Goal: Check status: Check status

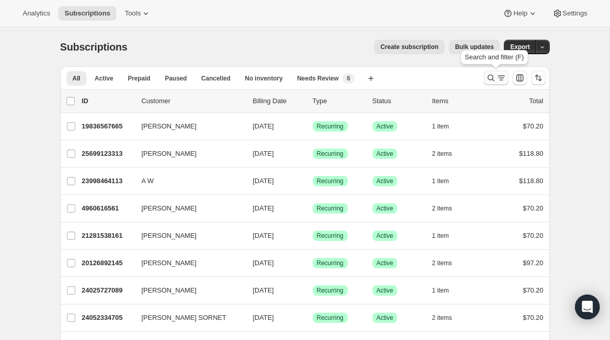
click at [492, 81] on icon "Search and filter results" at bounding box center [491, 78] width 10 height 10
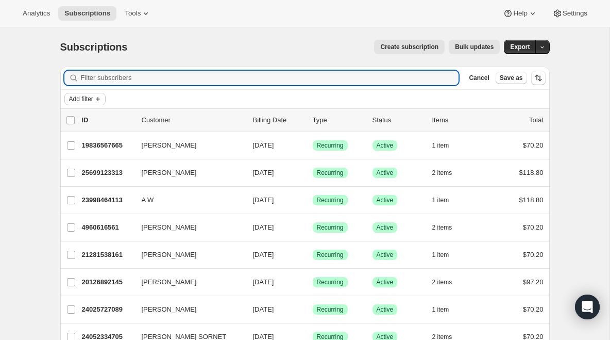
click at [90, 96] on span "Add filter" at bounding box center [81, 99] width 24 height 8
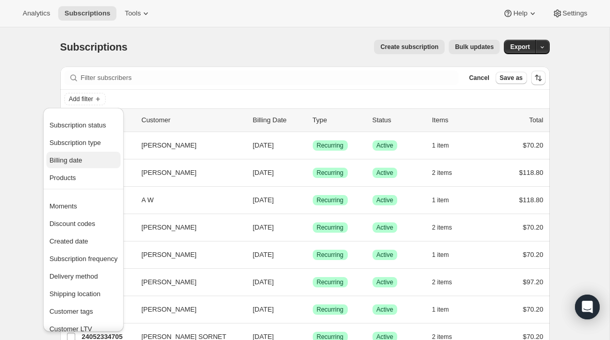
click at [97, 163] on span "Billing date" at bounding box center [83, 160] width 68 height 10
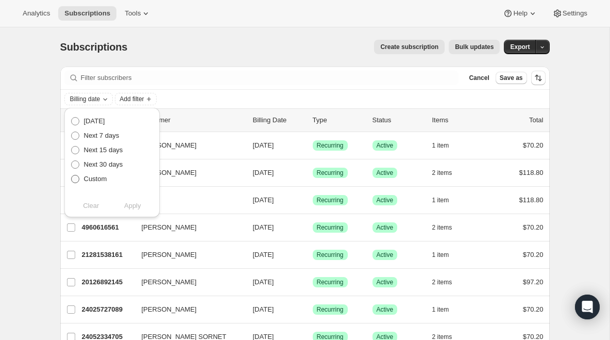
click at [88, 179] on span "Custom" at bounding box center [95, 179] width 23 height 8
click at [72, 175] on input "Custom" at bounding box center [71, 175] width 1 height 1
radio input "true"
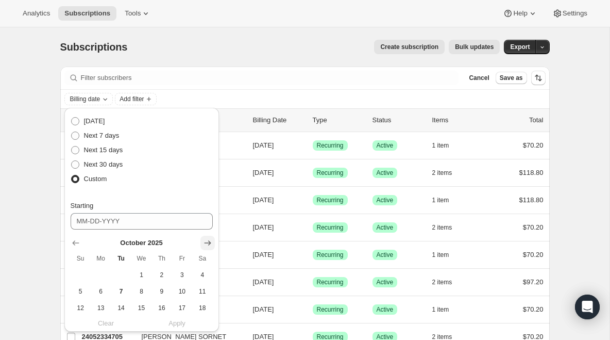
click at [201, 238] on button "Show next month, November 2025" at bounding box center [207, 243] width 14 height 14
click at [203, 269] on button "1" at bounding box center [202, 274] width 20 height 16
click at [183, 290] on span "7" at bounding box center [182, 291] width 12 height 8
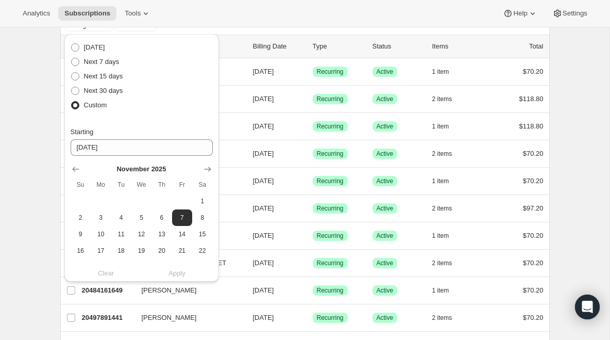
scroll to position [81, 0]
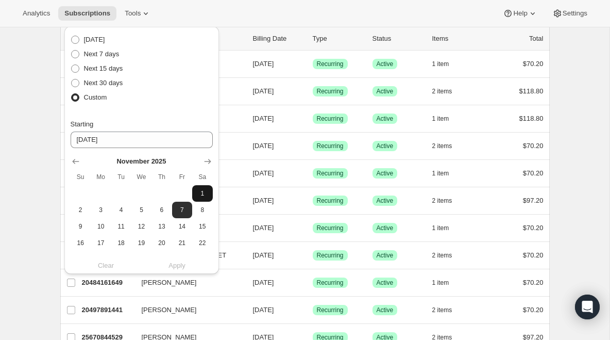
click at [205, 188] on button "1" at bounding box center [202, 193] width 20 height 16
type input "[DATE]"
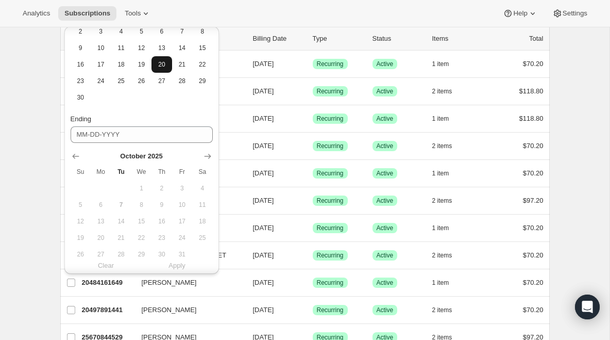
scroll to position [179, 0]
click at [204, 150] on icon "Show next month, November 2025" at bounding box center [208, 155] width 10 height 10
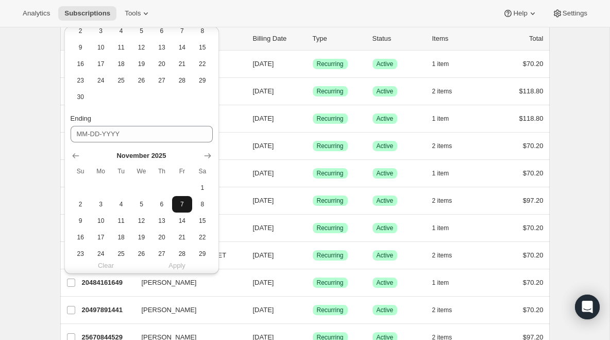
click at [175, 200] on button "7" at bounding box center [182, 204] width 20 height 16
type input "[DATE]"
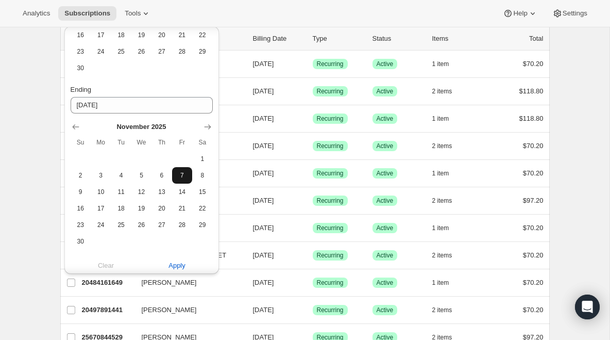
scroll to position [223, 0]
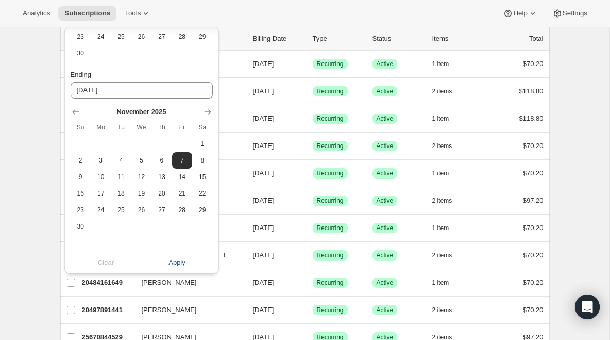
click at [175, 262] on span "Apply" at bounding box center [177, 262] width 17 height 10
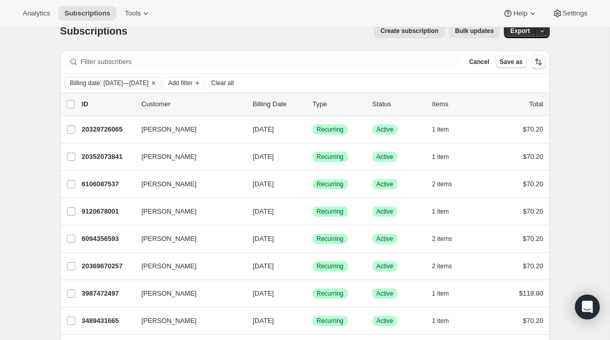
scroll to position [0, 0]
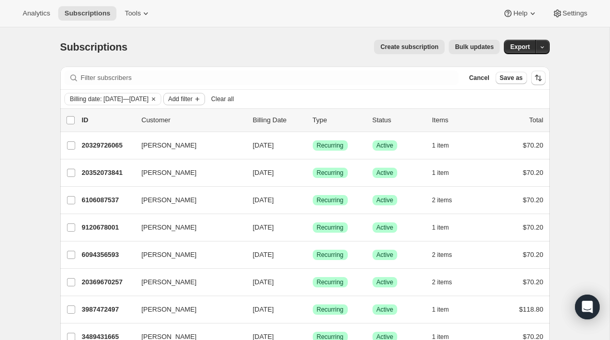
click at [192, 98] on span "Add filter" at bounding box center [180, 99] width 24 height 8
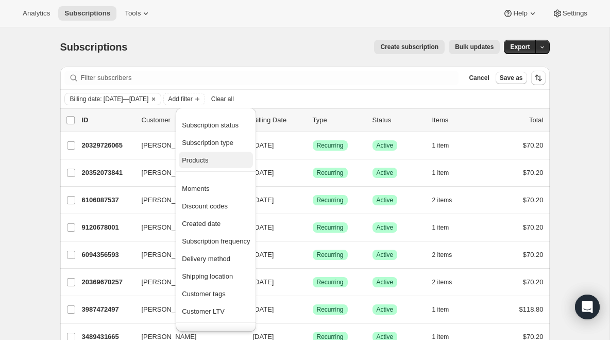
click at [203, 158] on span "Products" at bounding box center [195, 160] width 26 height 8
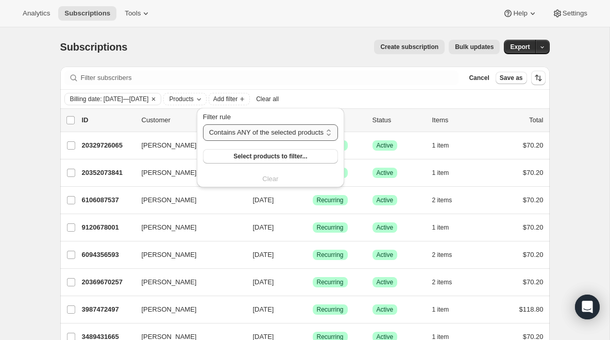
click at [230, 137] on select "Contains ANY of the selected products Contains ALL of the selected products Con…" at bounding box center [270, 132] width 135 height 16
click at [203, 124] on select "Contains ANY of the selected products Contains ALL of the selected products Con…" at bounding box center [270, 132] width 135 height 16
click at [230, 154] on button "Select products to filter..." at bounding box center [270, 156] width 135 height 14
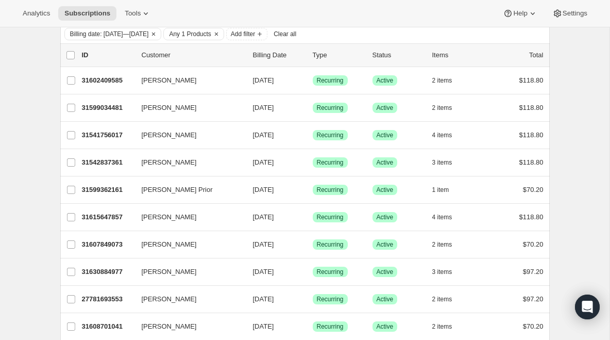
scroll to position [63, 0]
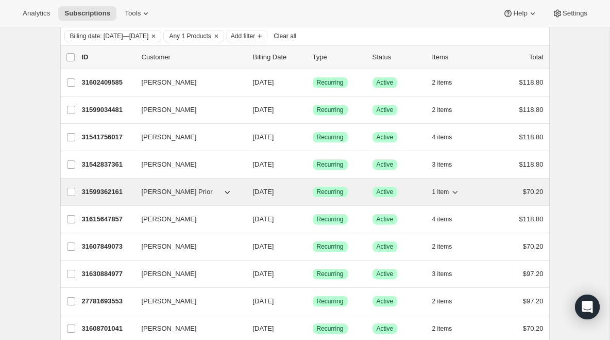
click at [111, 195] on p "31599362161" at bounding box center [108, 192] width 52 height 10
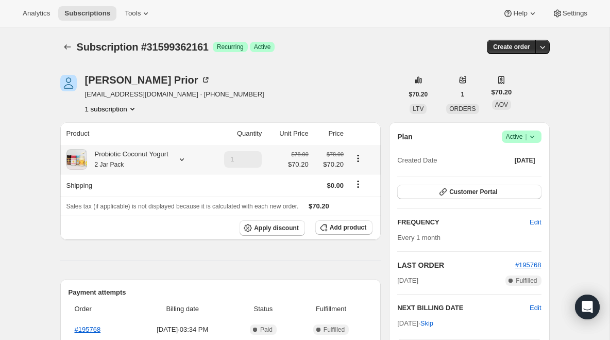
click at [112, 145] on th "Probiotic Coconut Yogurt 2 Jar Pack" at bounding box center [133, 159] width 147 height 29
click at [107, 154] on div "Probiotic Coconut Yogurt 2 Jar Pack" at bounding box center [127, 159] width 81 height 21
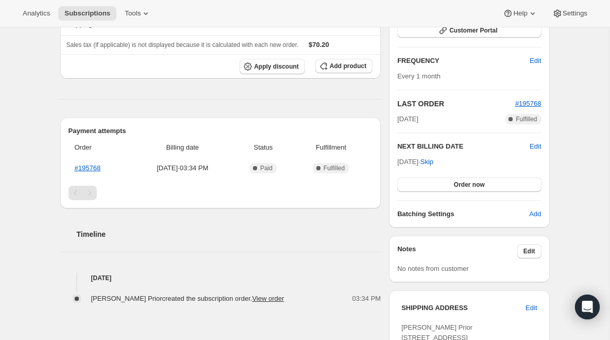
scroll to position [148, 0]
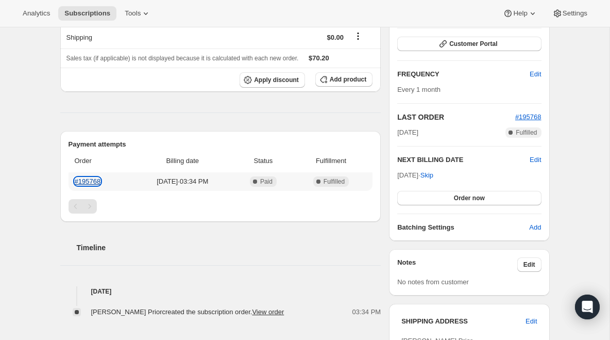
click at [98, 182] on link "#195768" at bounding box center [88, 181] width 26 height 8
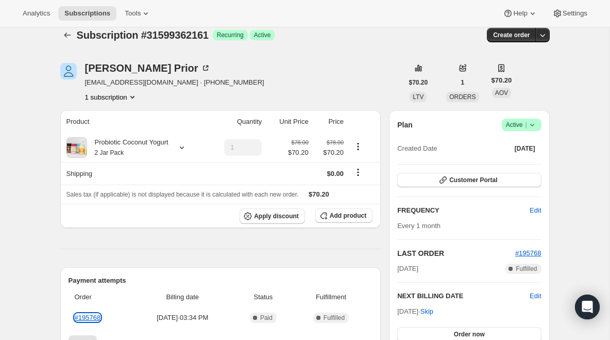
scroll to position [0, 0]
